Goal: Information Seeking & Learning: Find specific fact

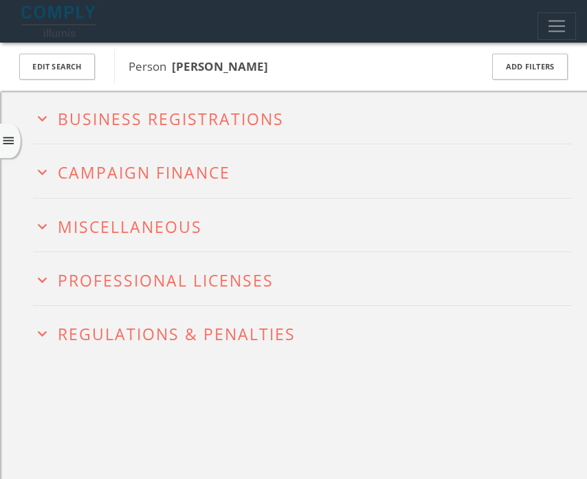
click at [73, 187] on h2 "expand_more Campaign Finance" at bounding box center [302, 170] width 539 height 53
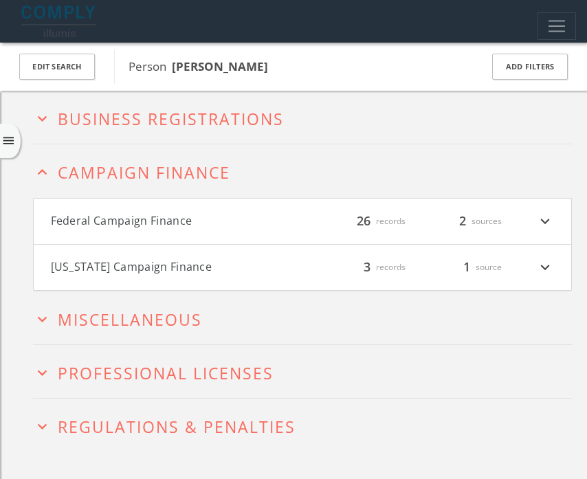
scroll to position [70, 0]
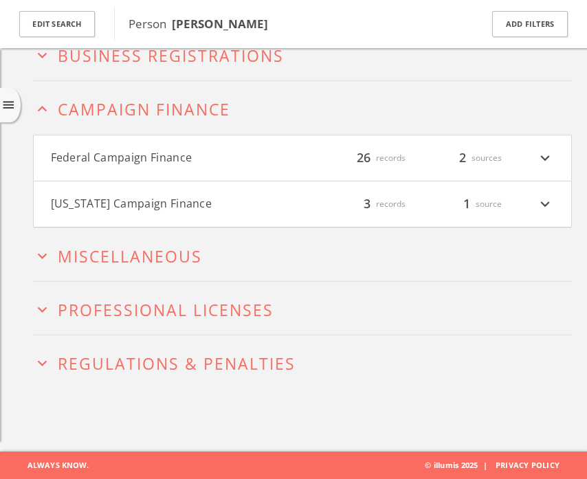
click at [44, 172] on div "expand_less Campaign Finance Federal Campaign Finance filter_list 26 records 2 …" at bounding box center [302, 154] width 539 height 146
click at [261, 166] on button "Federal Campaign Finance" at bounding box center [176, 158] width 251 height 18
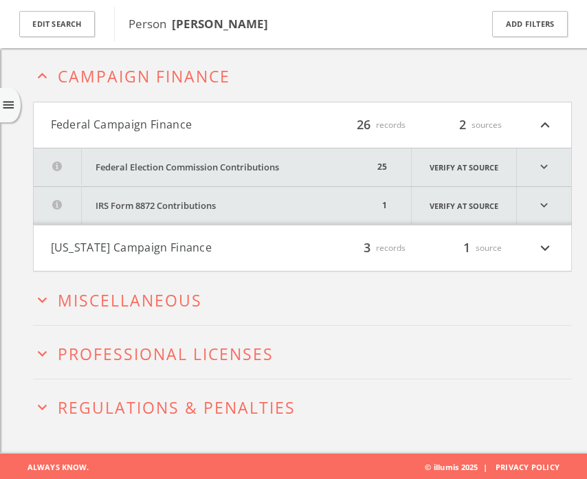
click at [261, 166] on button "Federal Election Commission Contributions" at bounding box center [204, 167] width 340 height 38
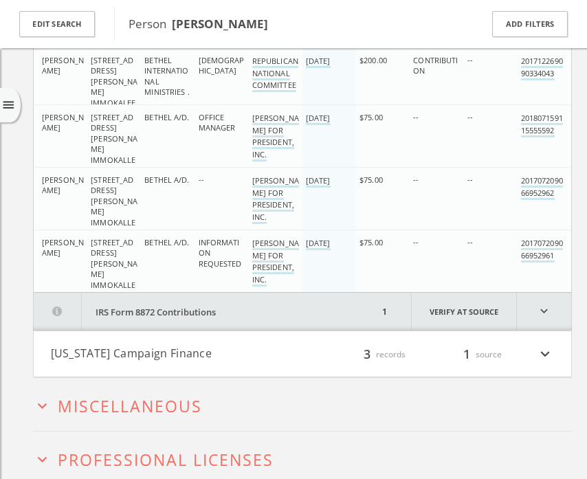
scroll to position [1467, 0]
click at [185, 357] on button "[US_STATE] Campaign Finance" at bounding box center [176, 355] width 251 height 18
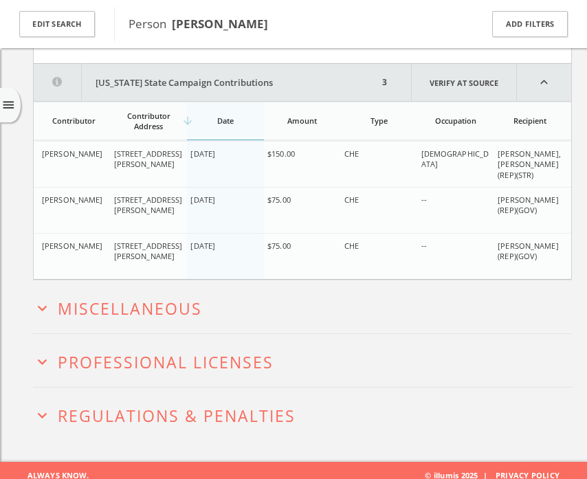
scroll to position [1905, 0]
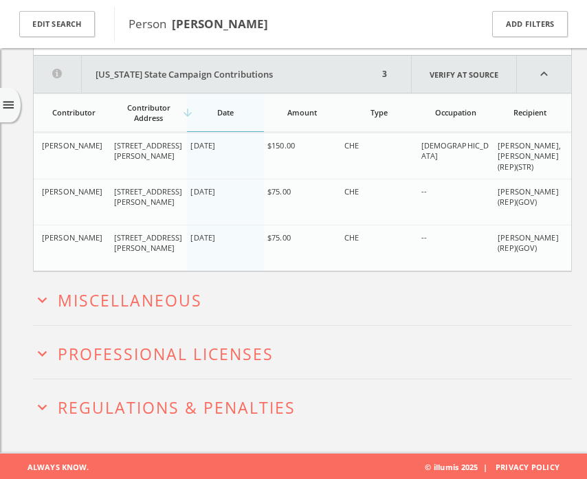
click at [164, 285] on h2 "expand_more Miscellaneous" at bounding box center [302, 298] width 539 height 53
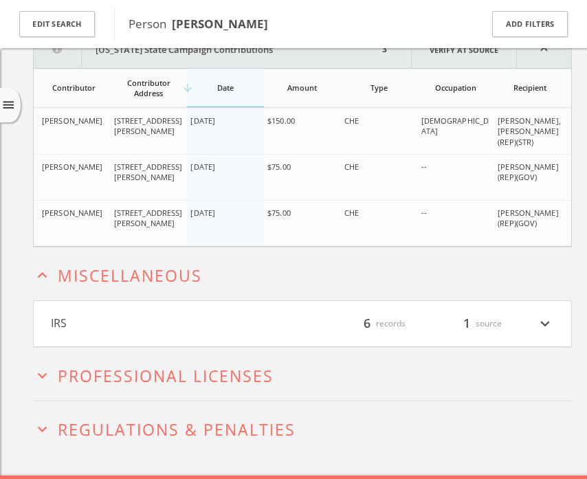
scroll to position [1952, 0]
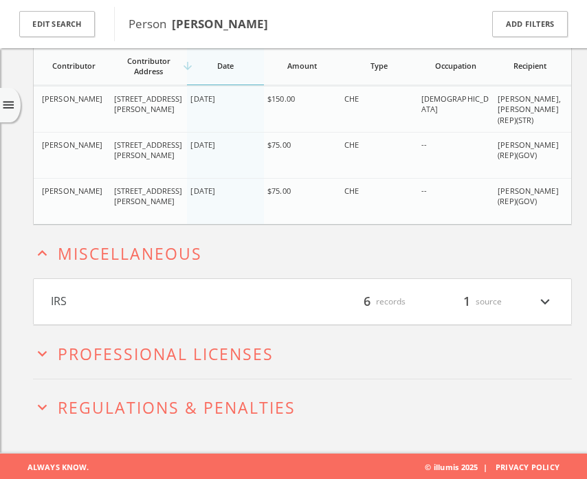
click at [163, 295] on button "IRS" at bounding box center [176, 302] width 251 height 18
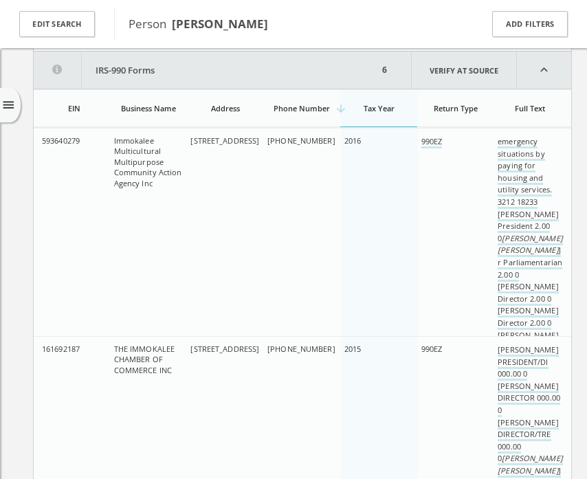
scroll to position [2227, 0]
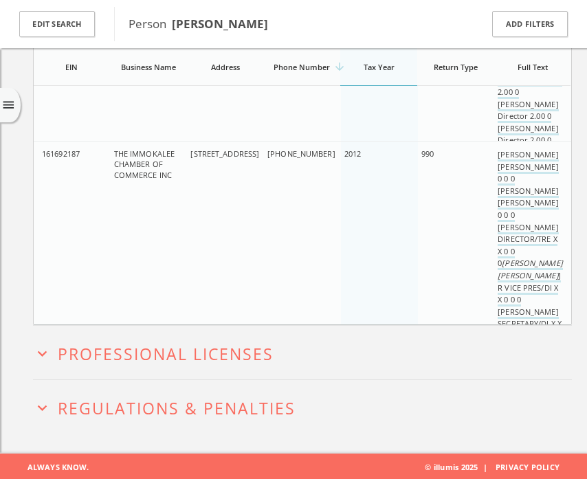
click at [165, 361] on span "Professional Licenses" at bounding box center [166, 354] width 216 height 22
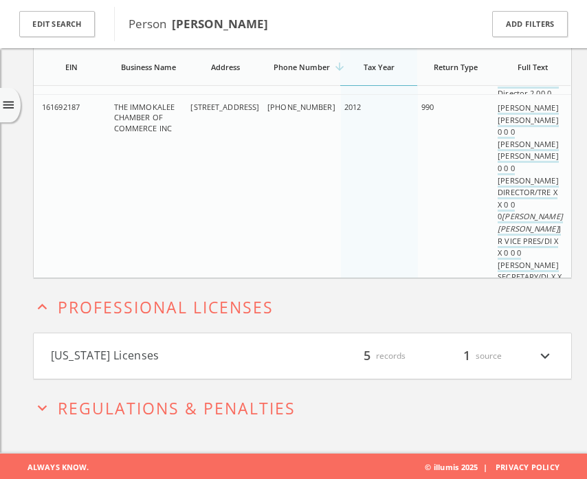
click at [165, 355] on button "[US_STATE] Licenses" at bounding box center [176, 356] width 251 height 18
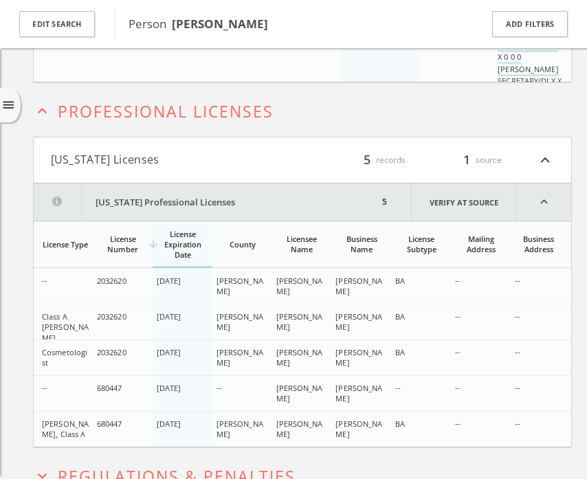
scroll to position [3502, 0]
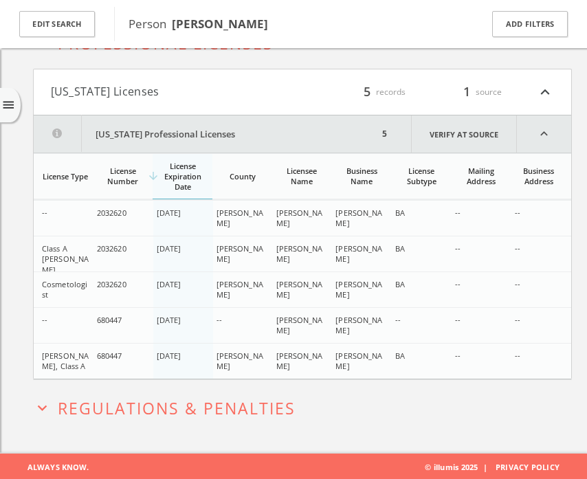
click at [165, 408] on span "Regulations & Penalties" at bounding box center [177, 408] width 238 height 22
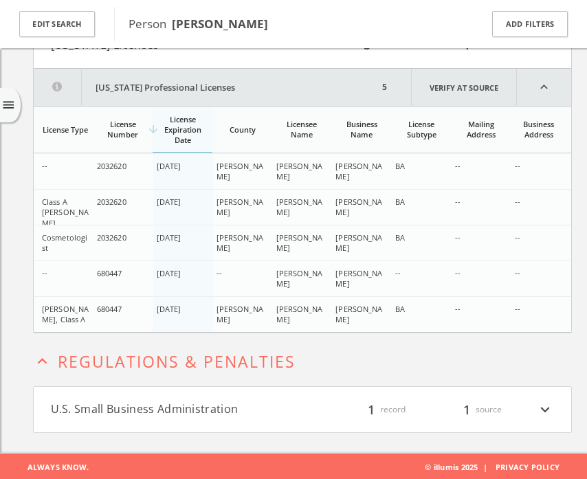
click at [219, 402] on button "U.S. Small Business Administration" at bounding box center [176, 410] width 251 height 18
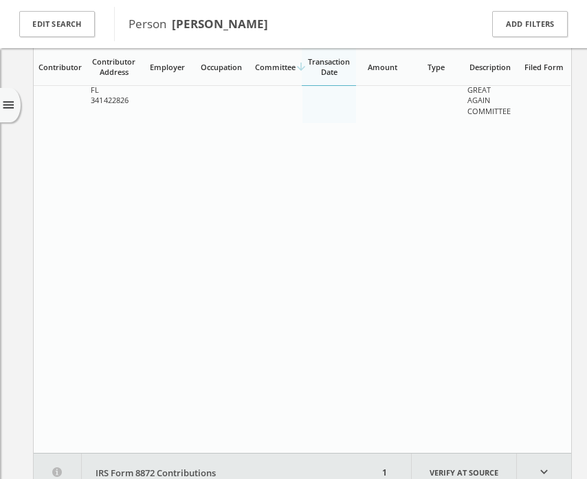
scroll to position [0, 0]
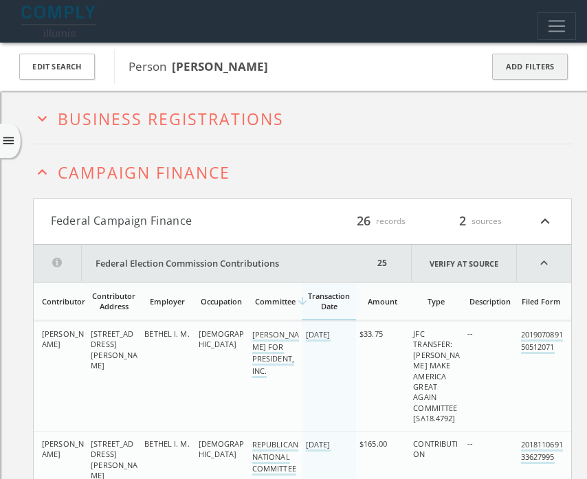
click at [541, 61] on button "Add Filters" at bounding box center [530, 67] width 76 height 27
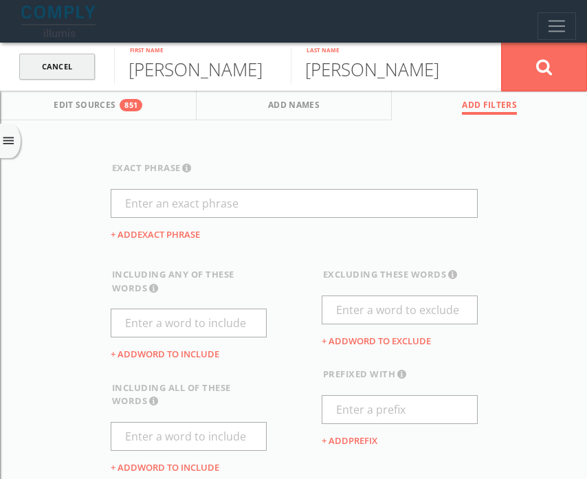
click at [56, 63] on link "Cancel" at bounding box center [57, 67] width 76 height 27
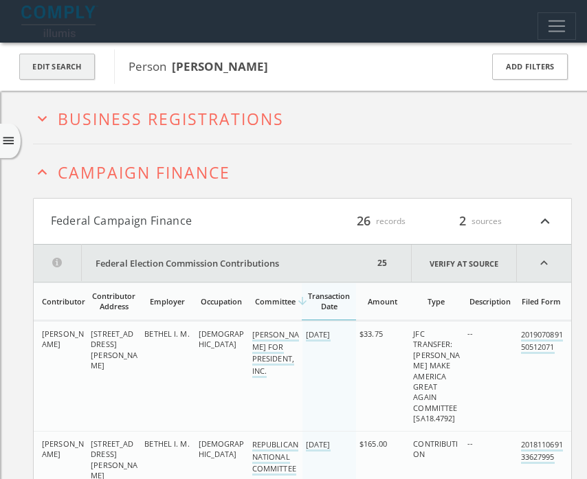
click at [69, 71] on button "Edit Search" at bounding box center [57, 67] width 76 height 27
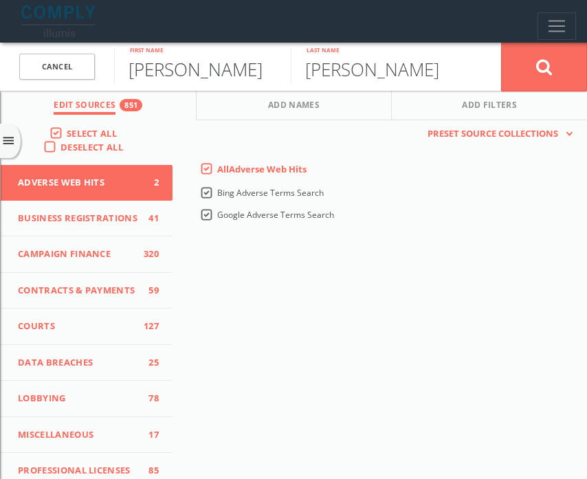
click at [179, 64] on input "[PERSON_NAME]" at bounding box center [202, 66] width 177 height 36
type input "[PERSON_NAME]"
click at [501, 42] on button at bounding box center [544, 66] width 86 height 49
